Goal: Task Accomplishment & Management: Manage account settings

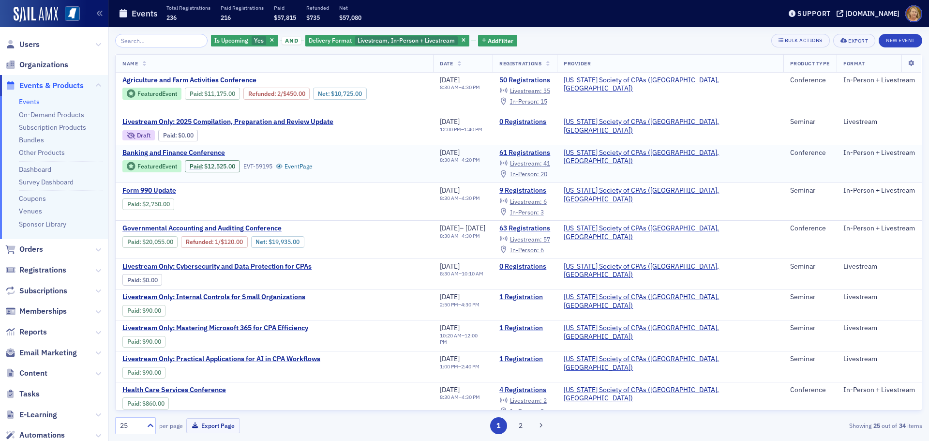
click at [539, 170] on span "In-Person :" at bounding box center [524, 174] width 29 height 8
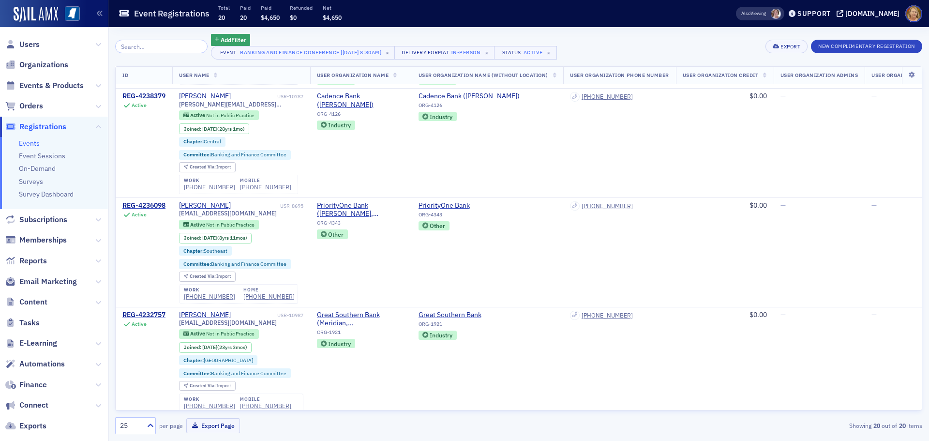
scroll to position [1307, 0]
